Goal: Task Accomplishment & Management: Manage account settings

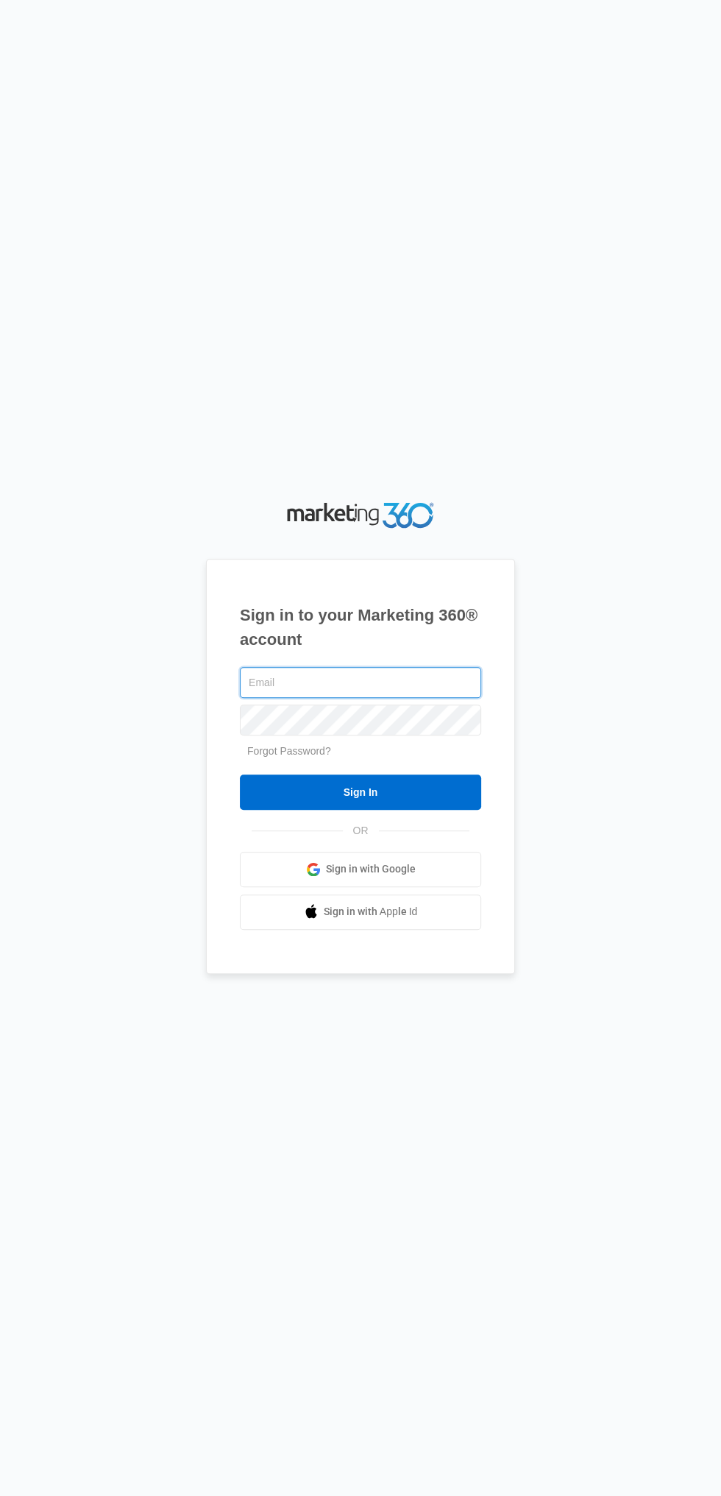
type input "[EMAIL_ADDRESS][DOMAIN_NAME]"
click at [240, 774] on input "Sign In" at bounding box center [360, 791] width 241 height 35
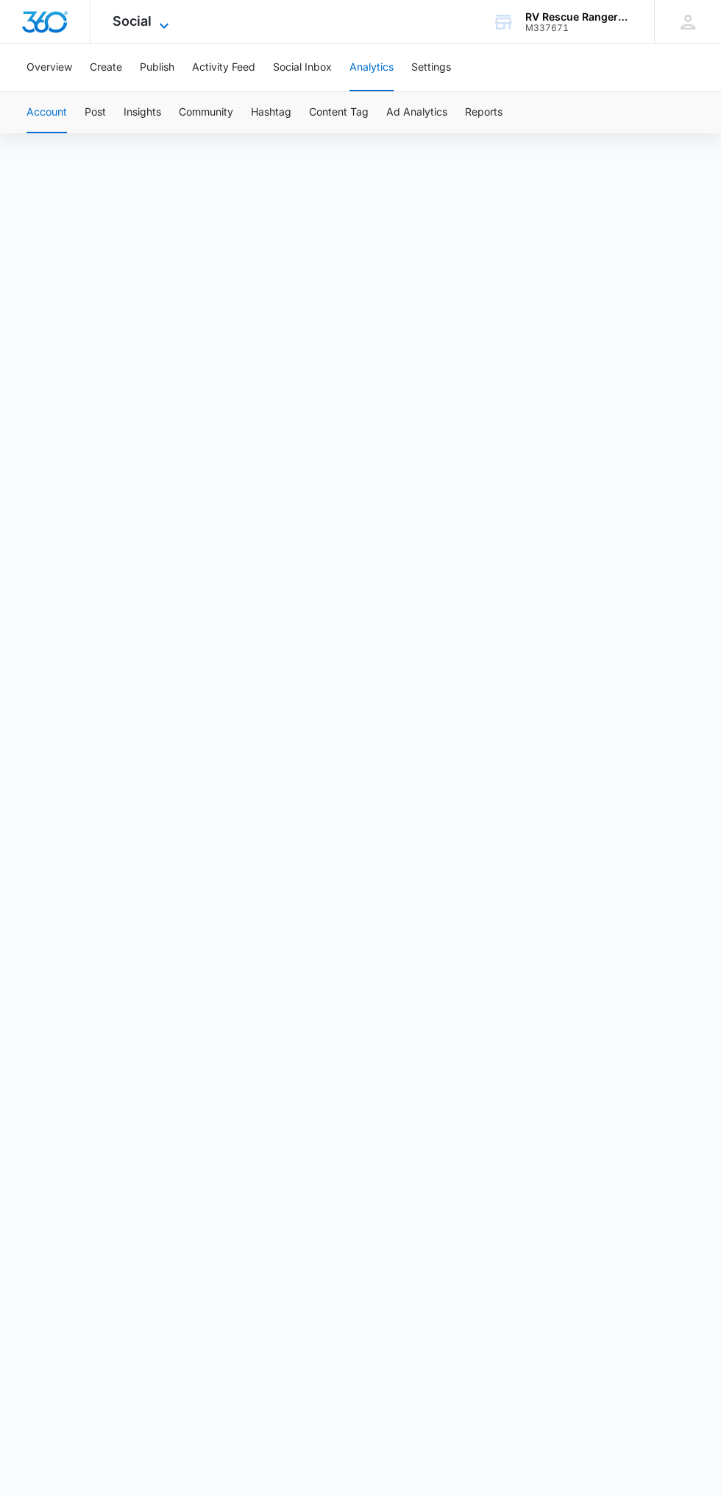
click at [163, 21] on icon at bounding box center [164, 26] width 18 height 18
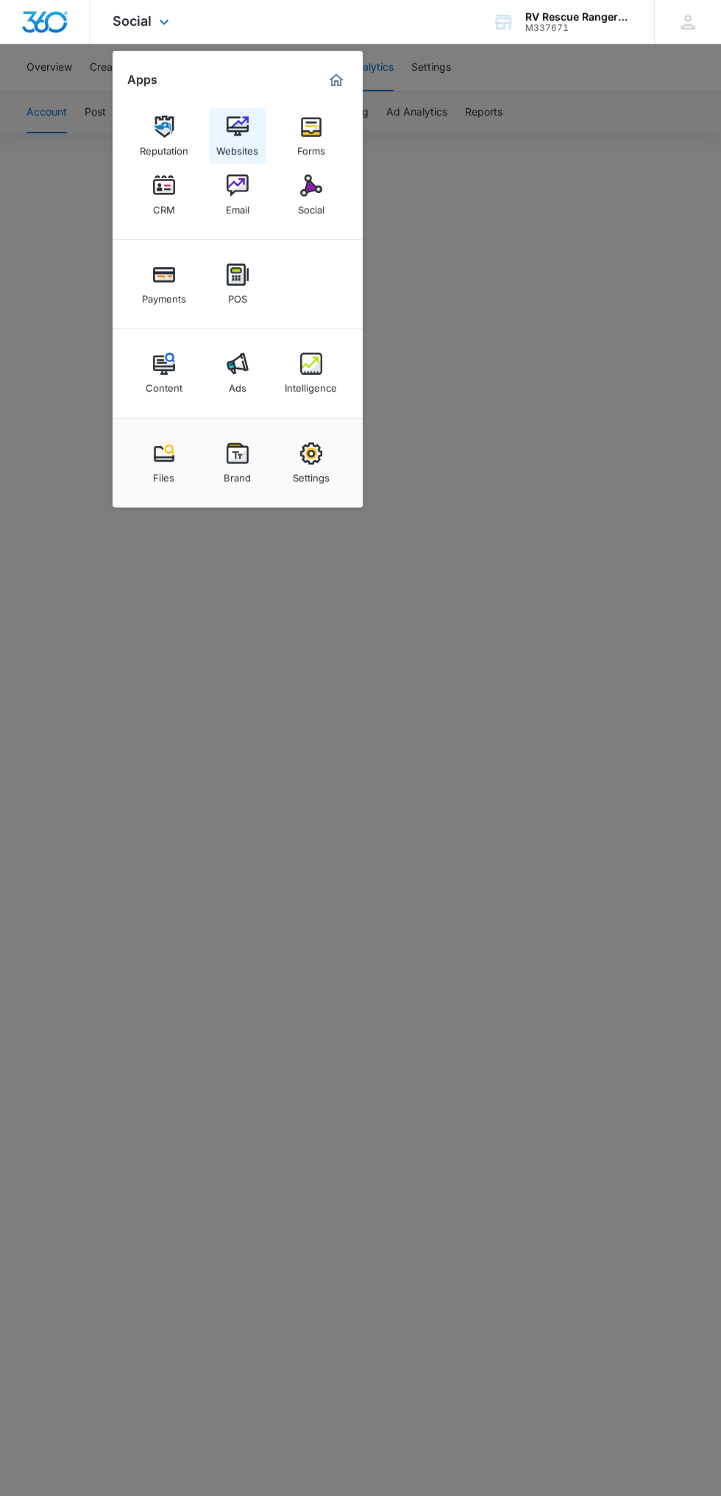
click at [241, 116] on img at bounding box center [238, 127] width 22 height 22
